Goal: Information Seeking & Learning: Learn about a topic

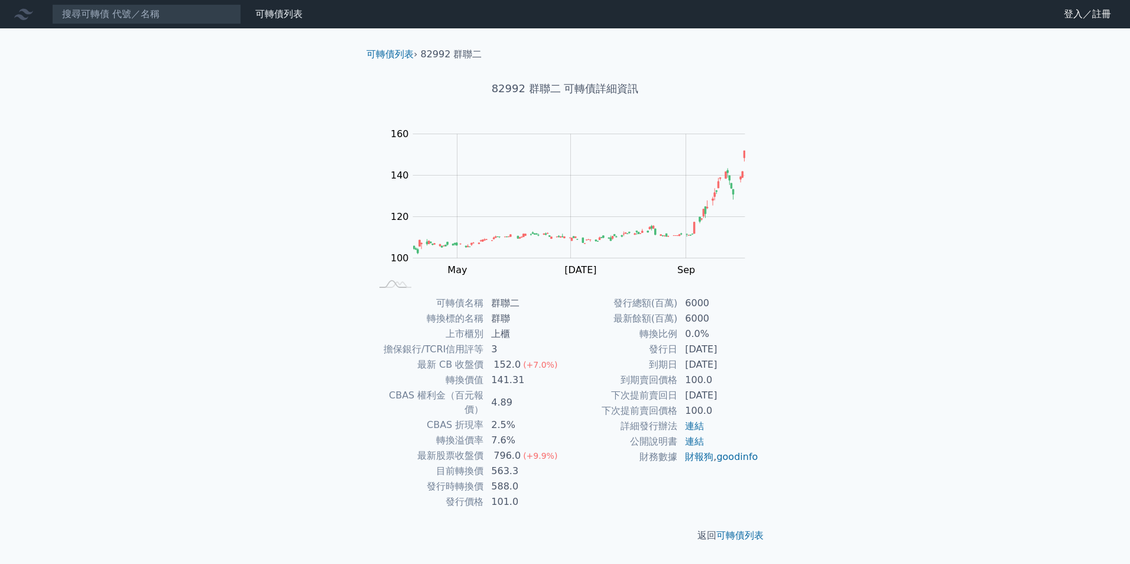
drag, startPoint x: 831, startPoint y: 132, endPoint x: 813, endPoint y: 117, distance: 23.9
click at [821, 123] on div "可轉債列表 財務數據 可轉債列表 財務數據 登入／註冊 登入／註冊 可轉債列表 › 82992 群聯二 82992 群聯二 可轉債詳細資訊 Zoom Out …" at bounding box center [565, 282] width 1130 height 564
